Goal: Transaction & Acquisition: Purchase product/service

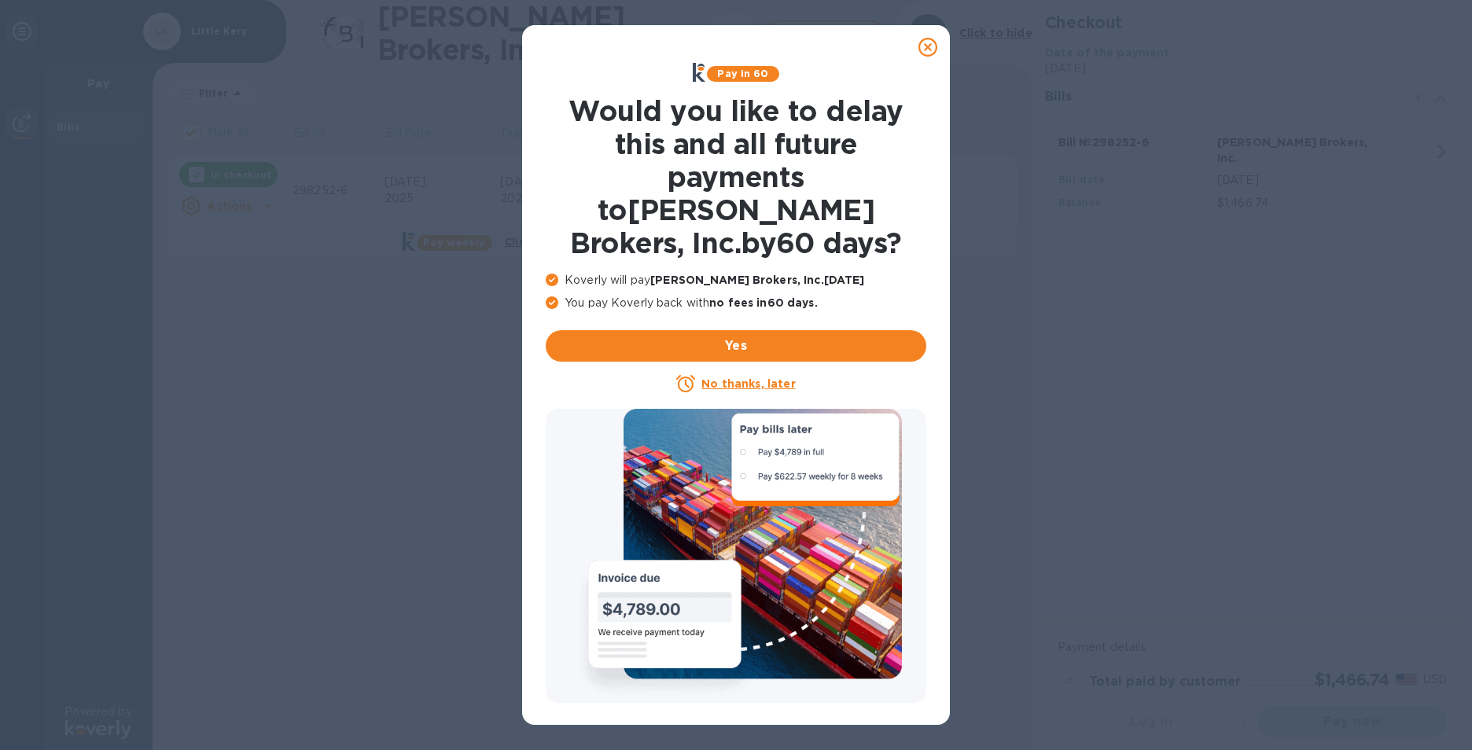
click at [726, 377] on u "No thanks, later" at bounding box center [748, 383] width 94 height 13
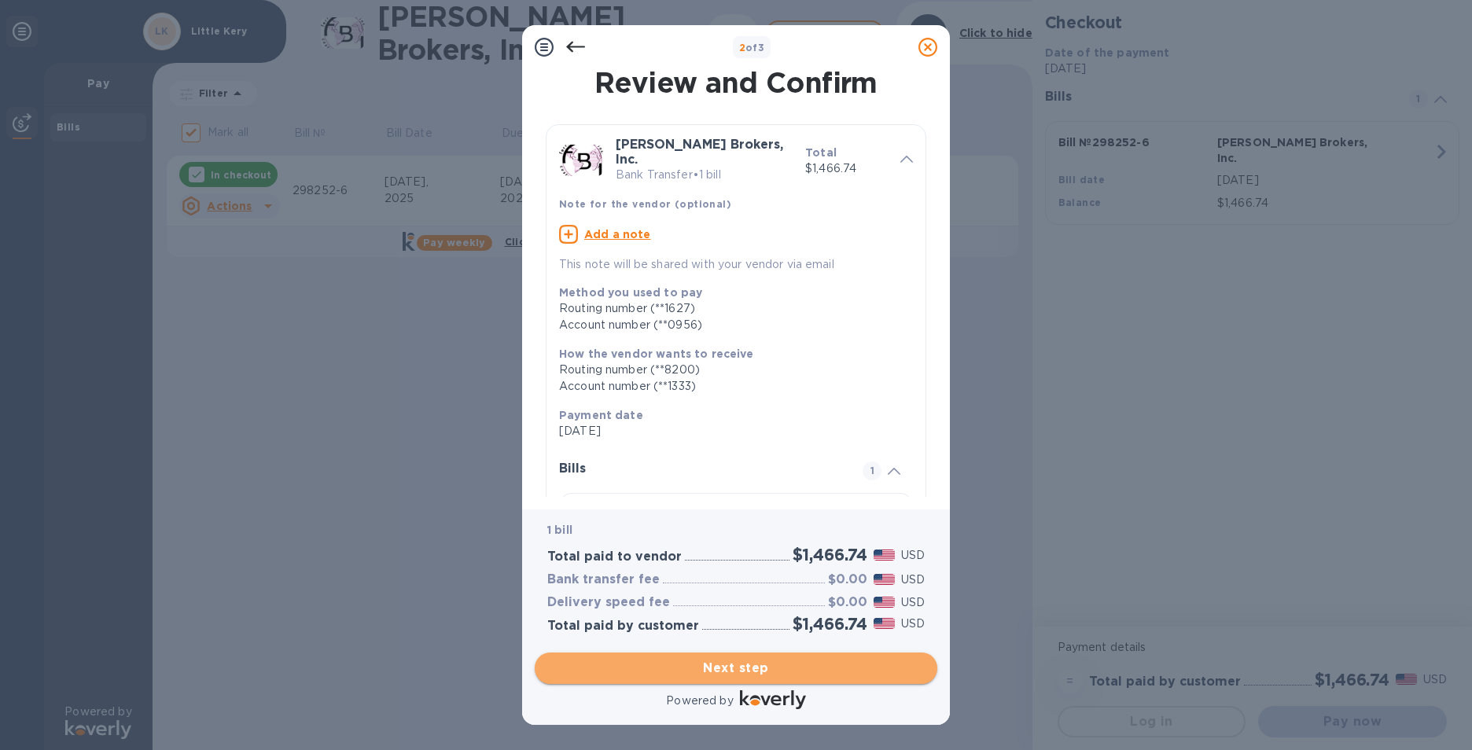
click at [734, 666] on span "Next step" at bounding box center [735, 668] width 377 height 19
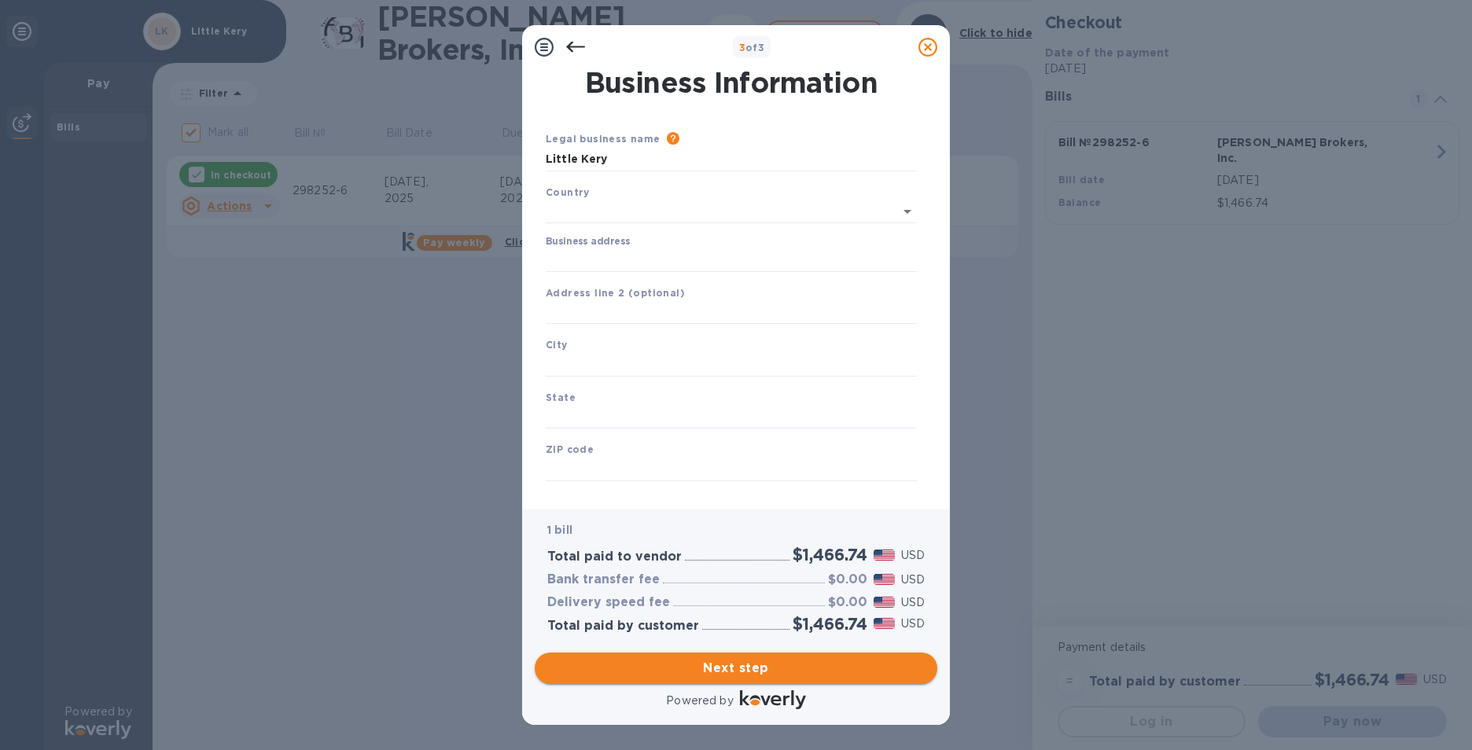
type input "[GEOGRAPHIC_DATA]"
click at [654, 245] on div "Business address" at bounding box center [731, 251] width 371 height 36
click at [559, 251] on input "Business address" at bounding box center [731, 257] width 371 height 24
type input "[STREET_ADDRESS]"
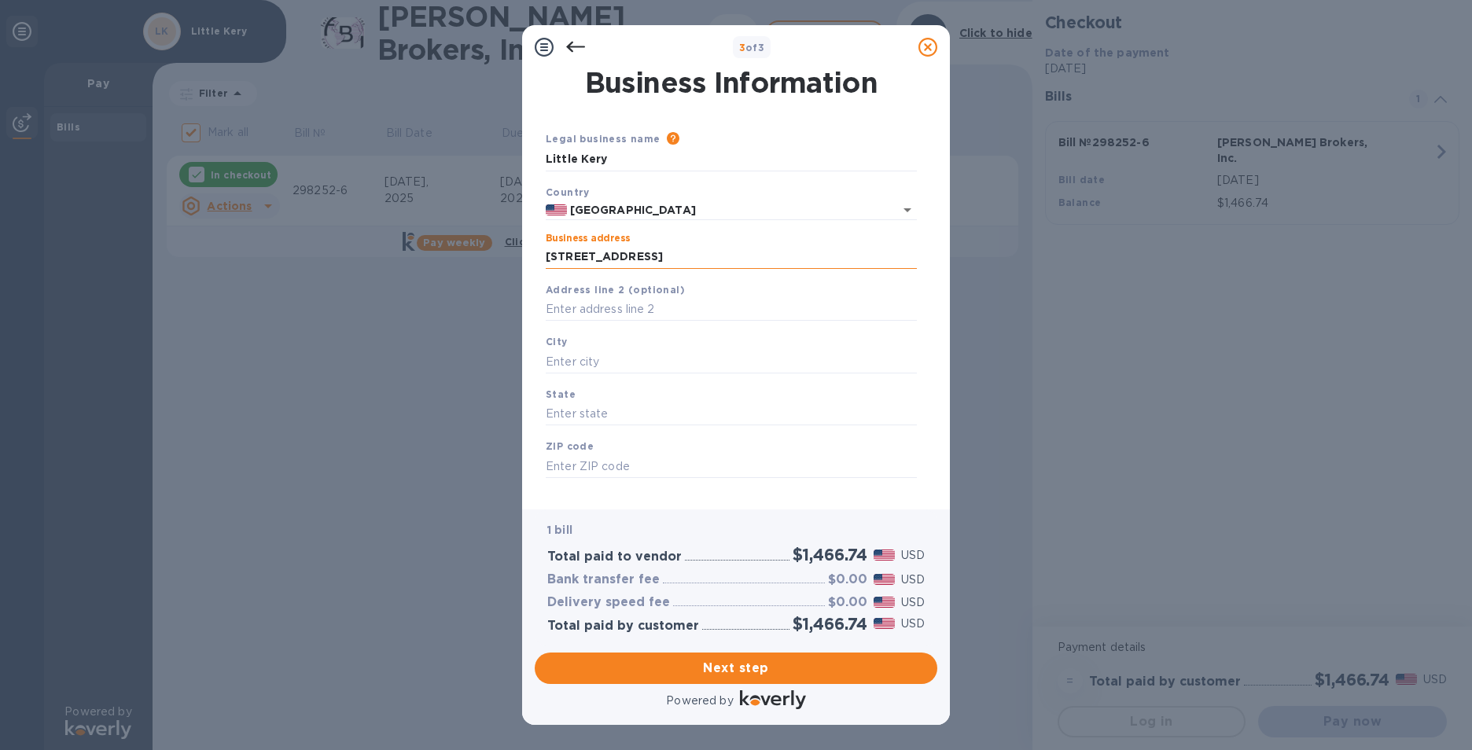
type input "[GEOGRAPHIC_DATA]"
type input "CA"
type input "90015"
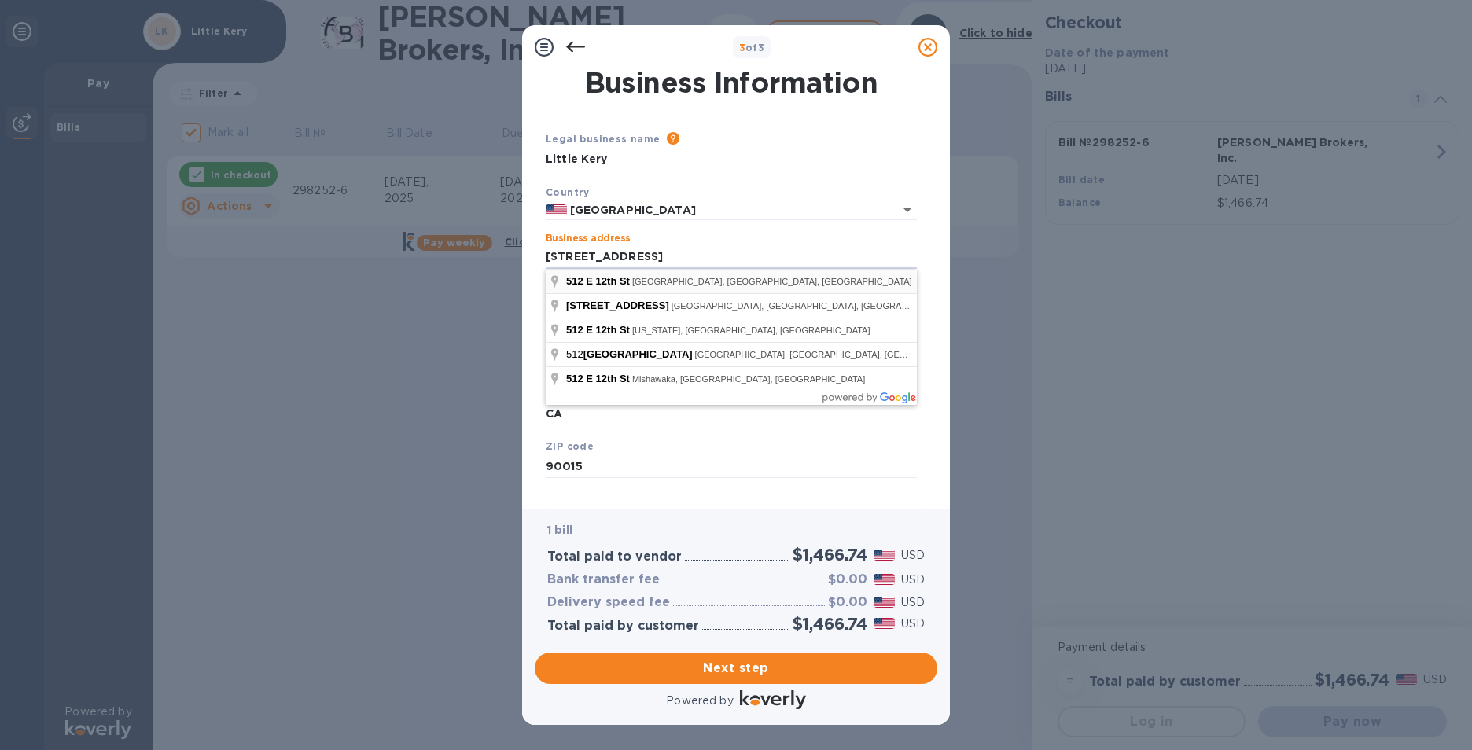
type input "[STREET_ADDRESS]"
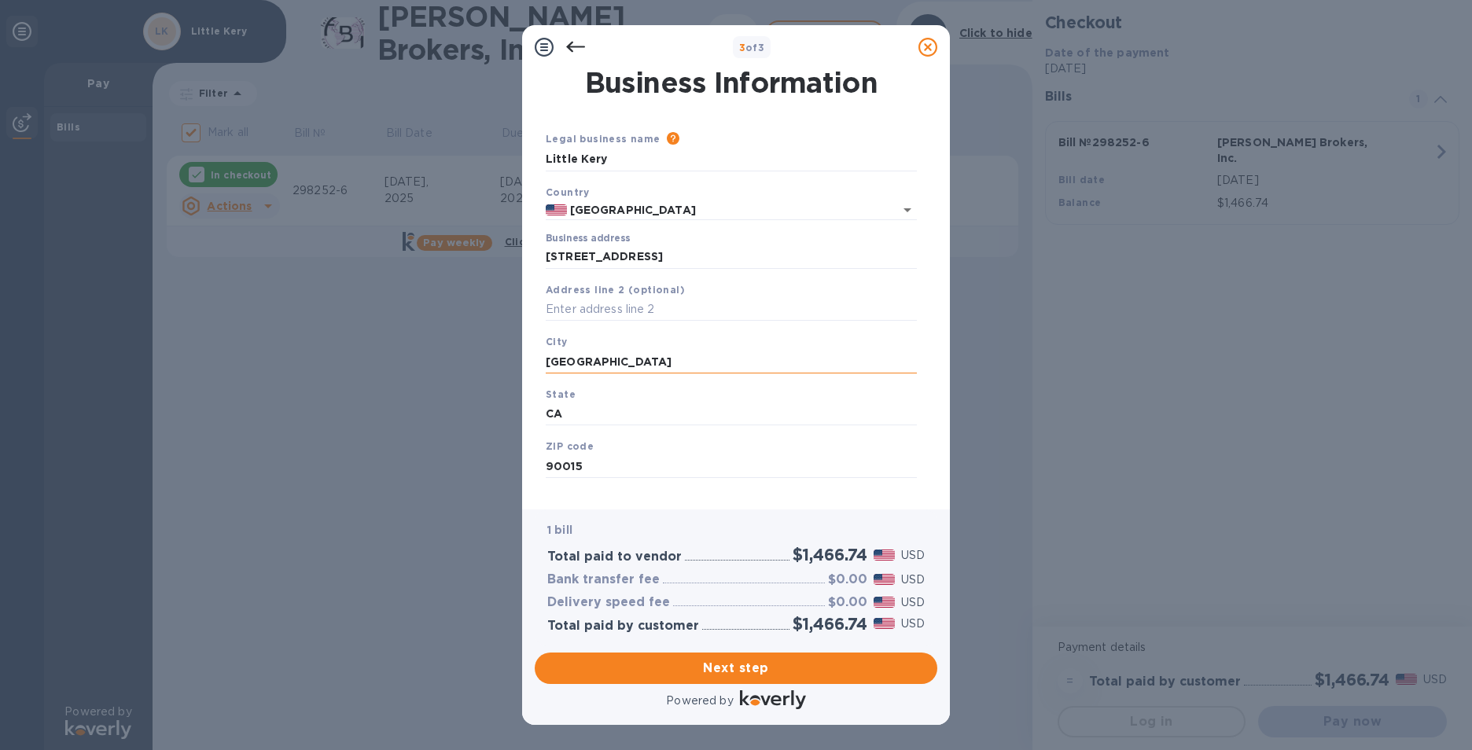
click at [635, 362] on input "[GEOGRAPHIC_DATA]" at bounding box center [731, 362] width 371 height 24
type input "L"
type input "[GEOGRAPHIC_DATA]"
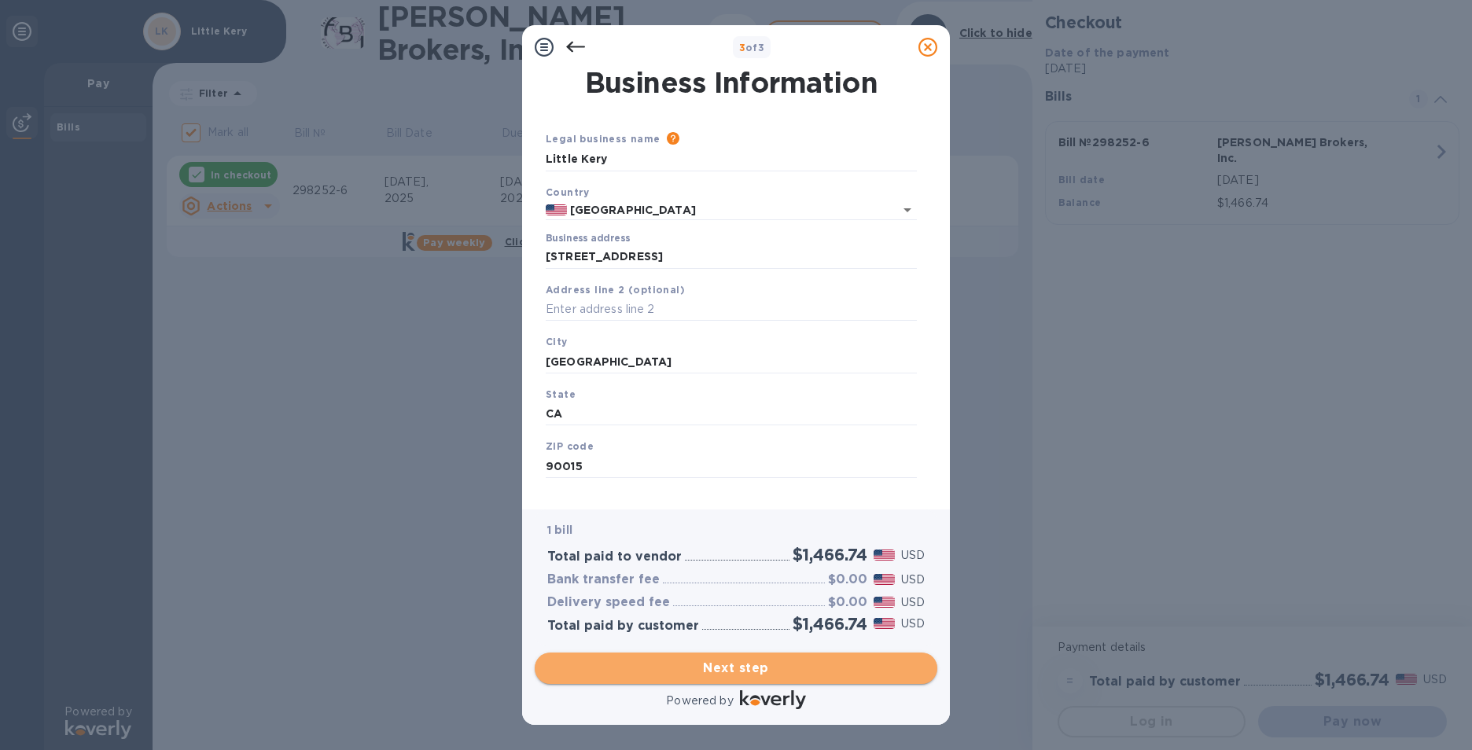
click at [712, 673] on span "Next step" at bounding box center [735, 668] width 377 height 19
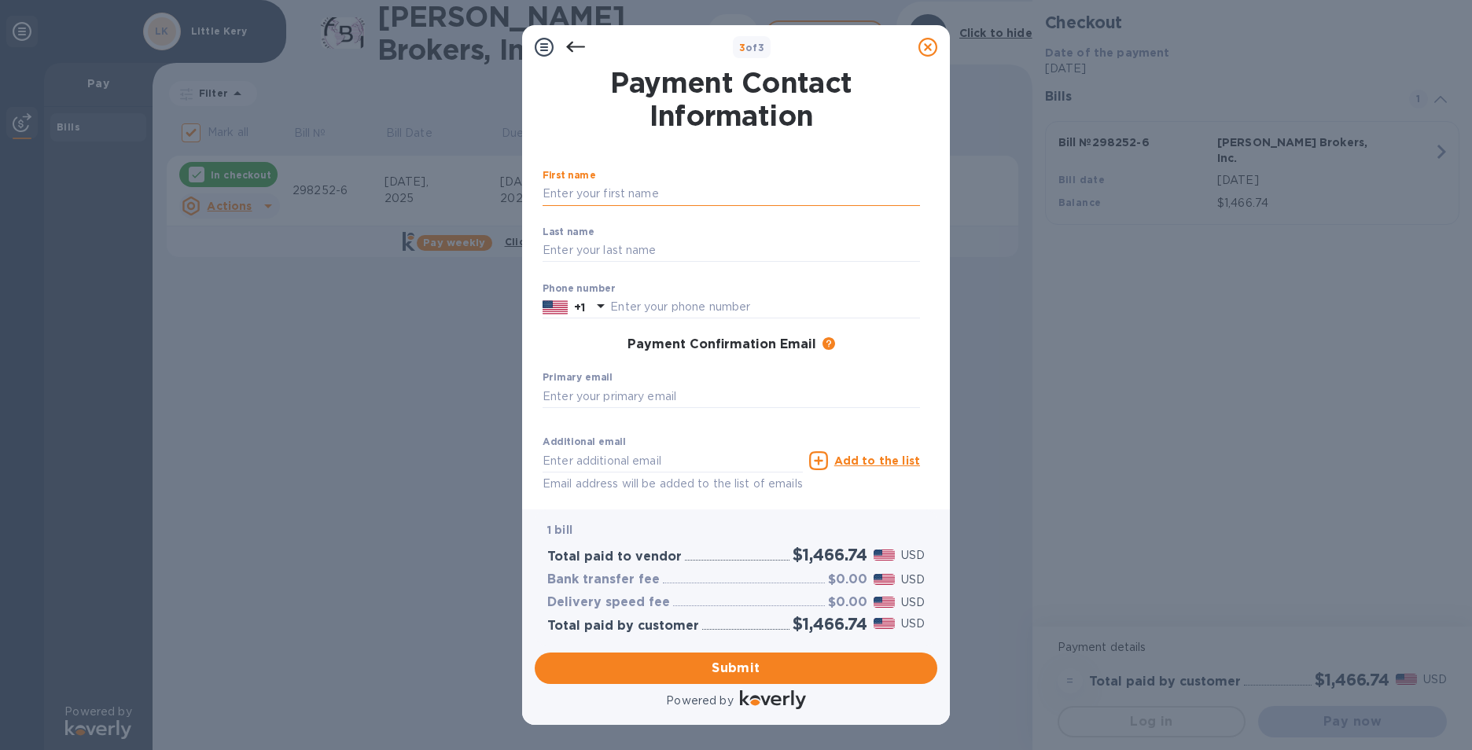
click at [650, 193] on input "text" at bounding box center [730, 194] width 377 height 24
type input "[PERSON_NAME]"
click at [552, 245] on input "text" at bounding box center [730, 251] width 377 height 24
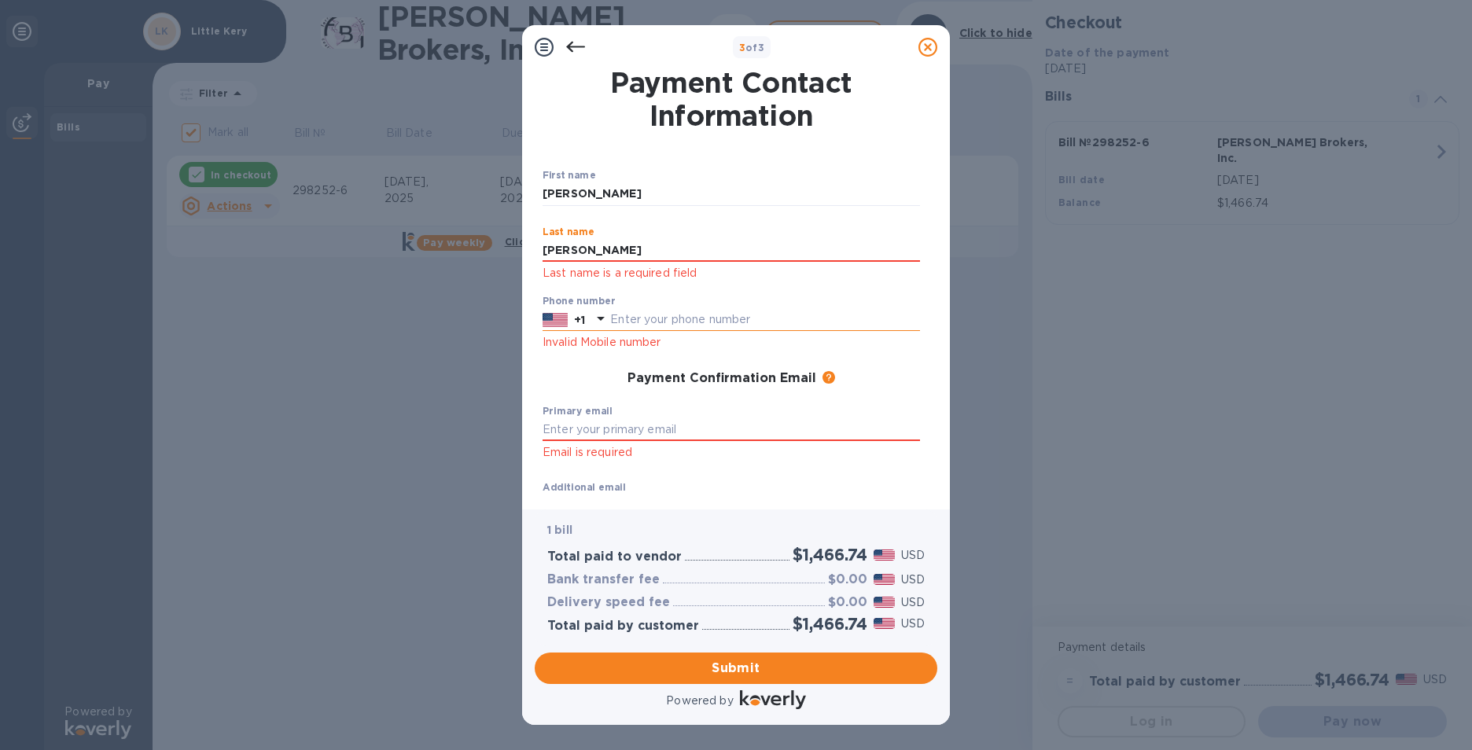
type input "[PERSON_NAME]"
click at [703, 314] on input "text" at bounding box center [765, 320] width 310 height 24
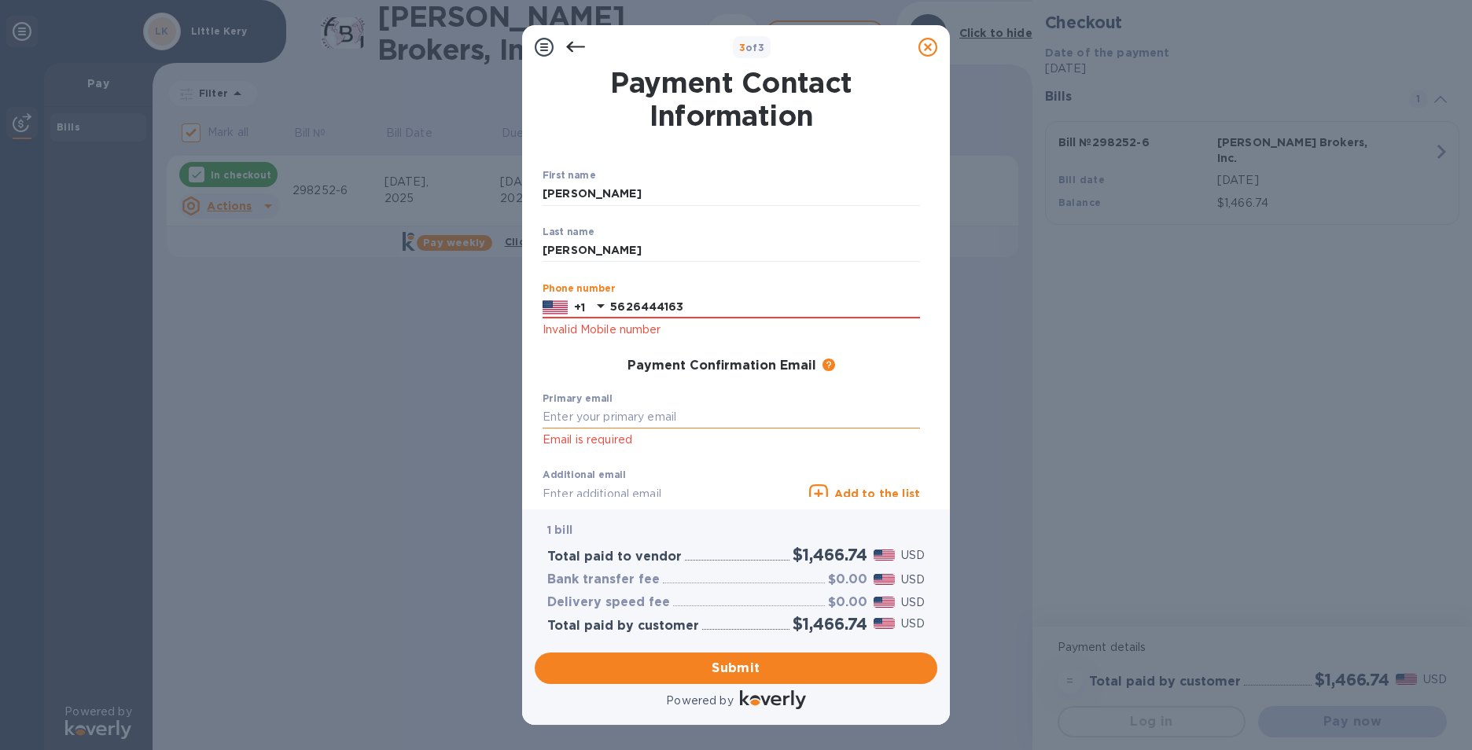
type input "5626444163"
click at [697, 421] on input "text" at bounding box center [730, 418] width 377 height 24
type input "[EMAIL_ADDRESS][DOMAIN_NAME]"
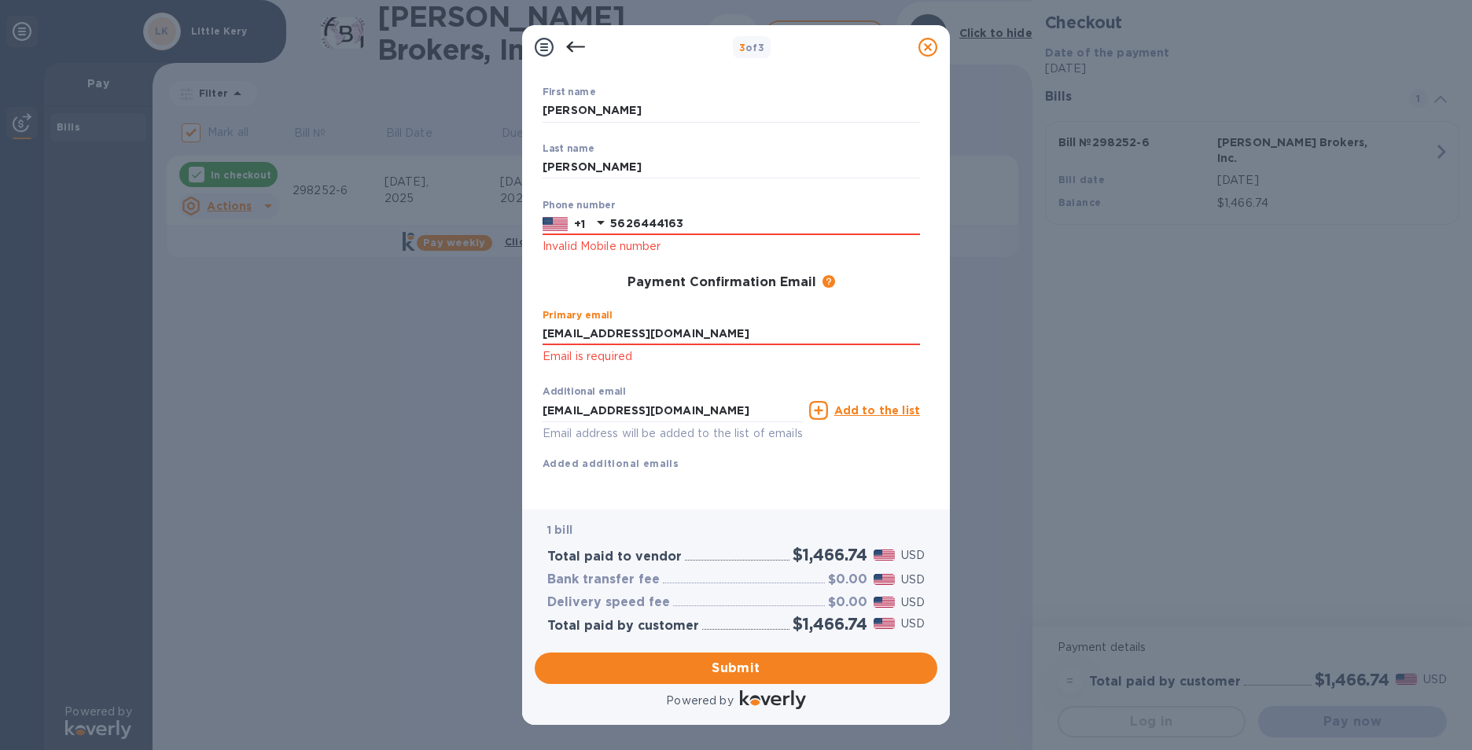
scroll to position [101, 0]
click at [753, 667] on span "Submit" at bounding box center [735, 668] width 377 height 19
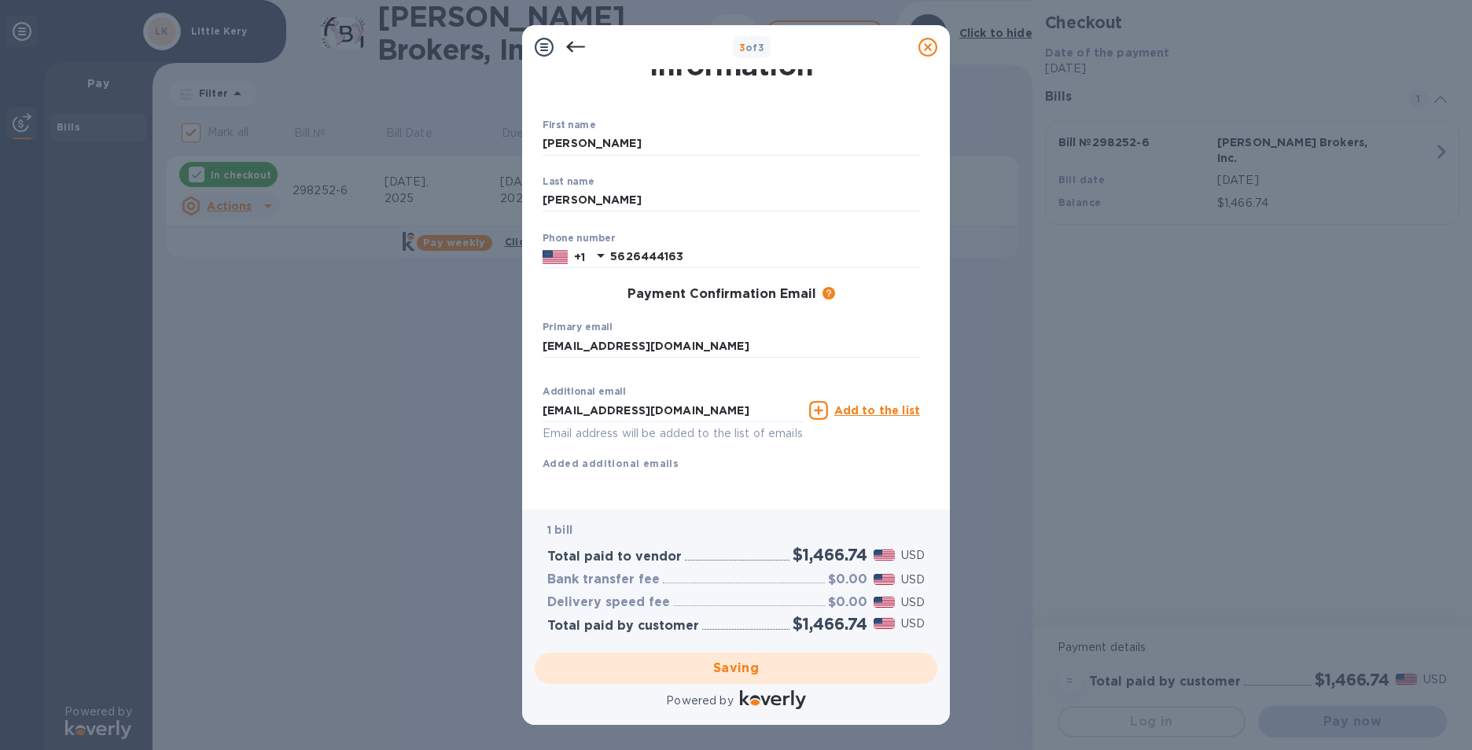
checkbox input "false"
